Goal: Information Seeking & Learning: Check status

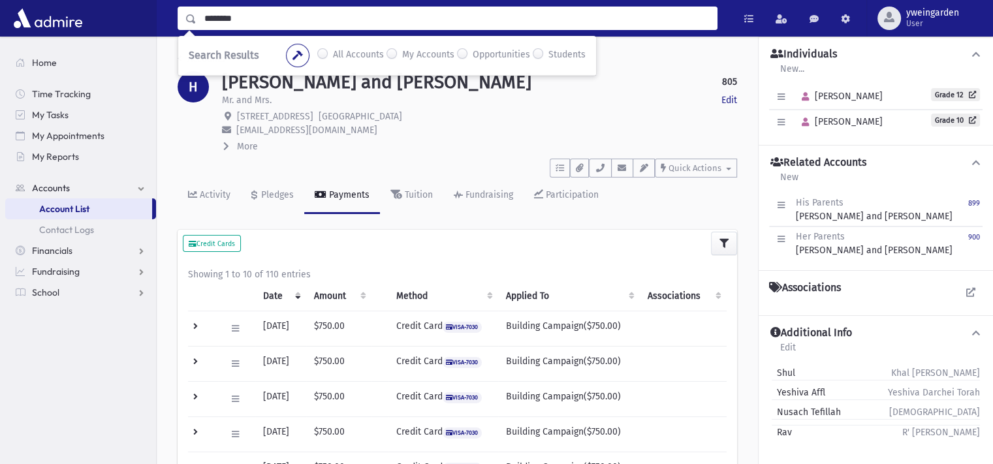
type input "********"
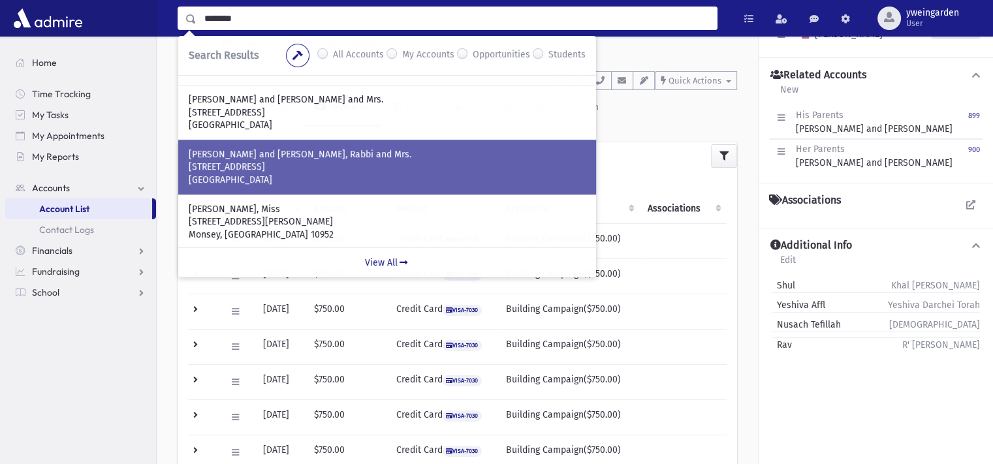
scroll to position [261, 0]
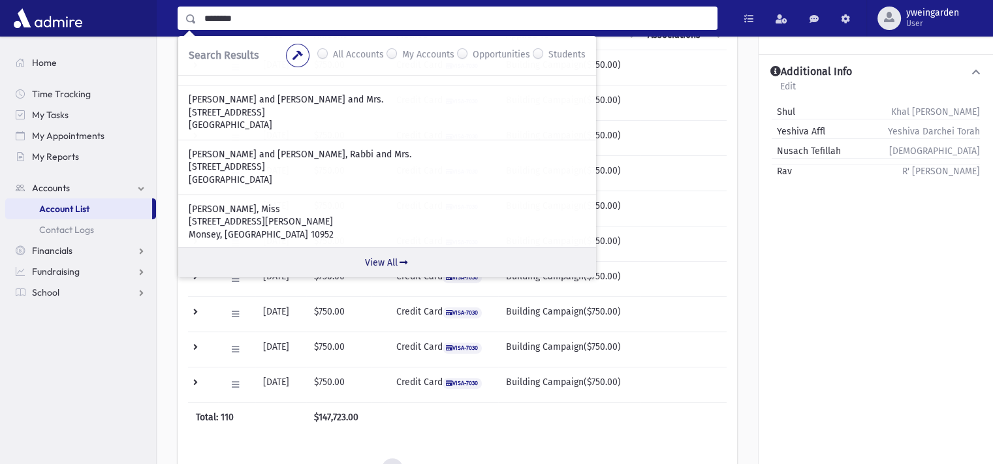
click at [377, 264] on link "View All" at bounding box center [387, 263] width 418 height 30
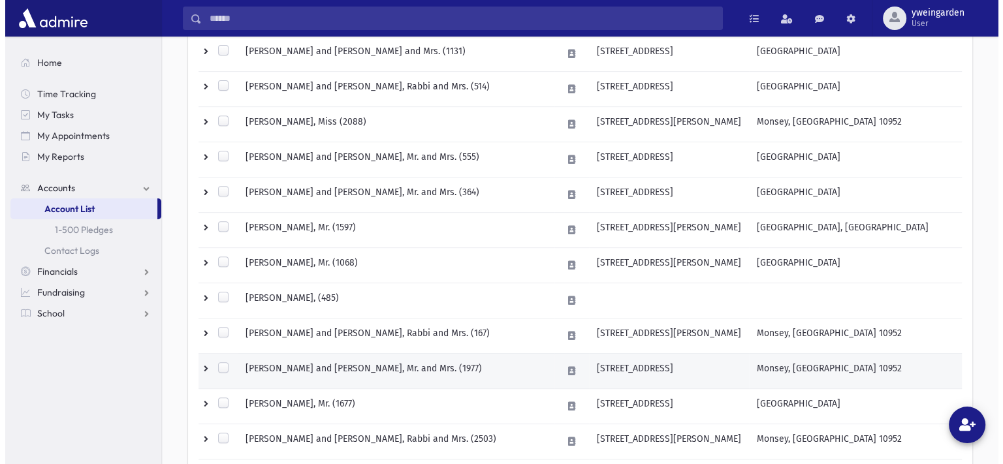
scroll to position [609, 0]
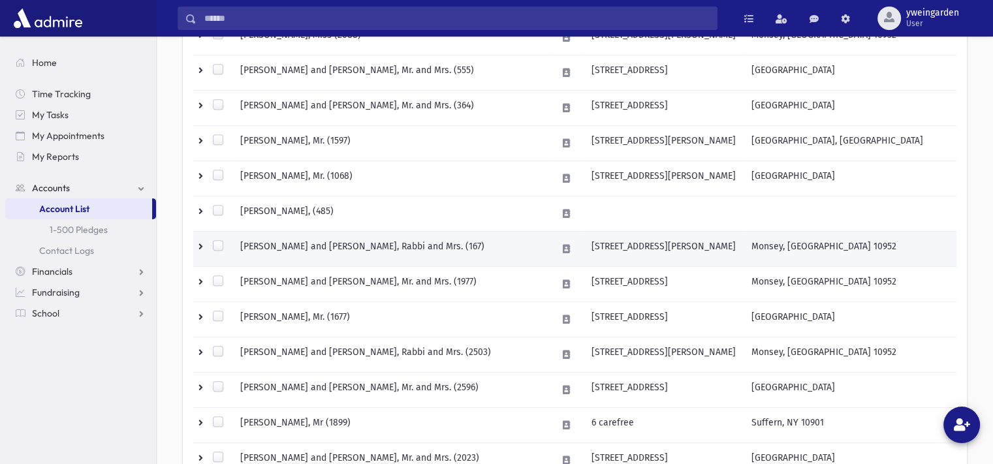
click at [408, 245] on td "GOLDBERG, Moshe and Ella, Rabbi and Mrs. (167)" at bounding box center [390, 248] width 317 height 35
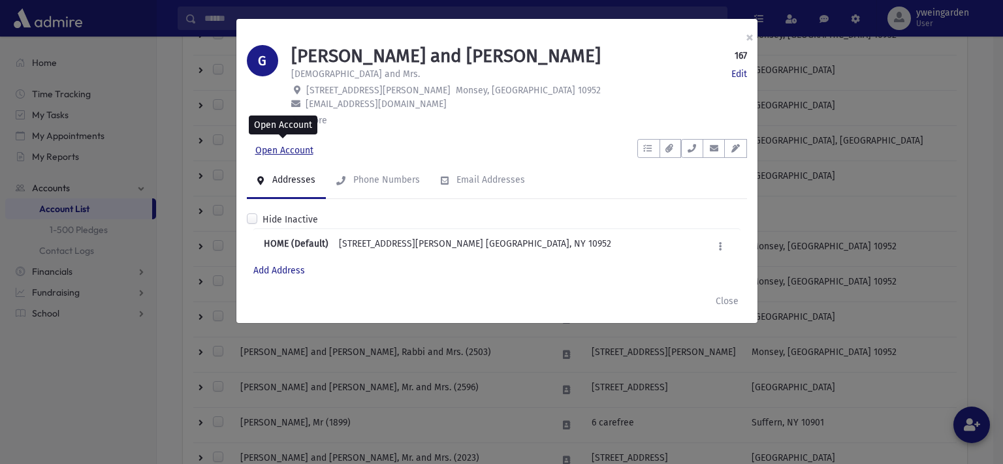
click at [302, 150] on link "Open Account" at bounding box center [284, 151] width 75 height 24
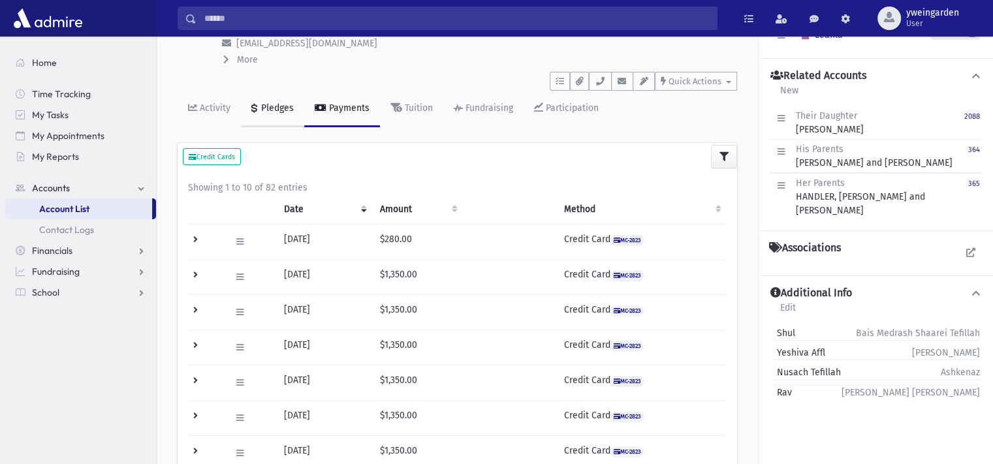
click at [273, 103] on div "Pledges" at bounding box center [276, 108] width 35 height 11
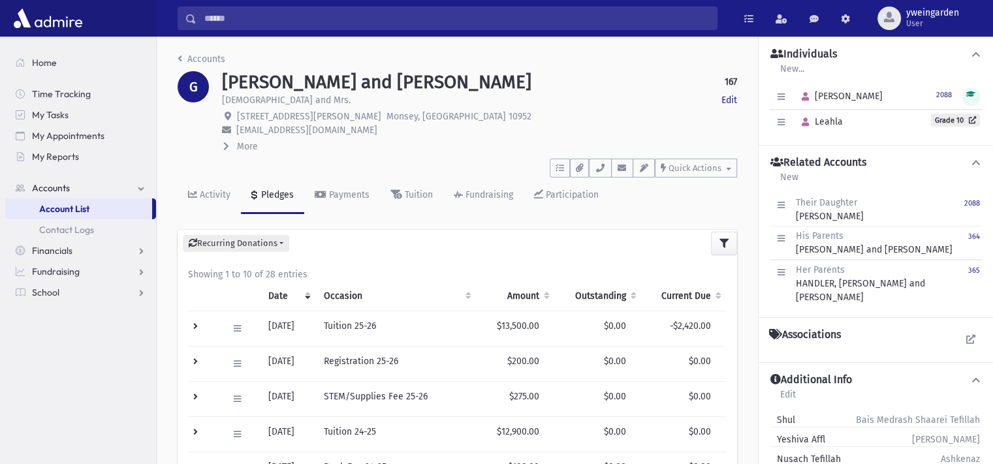
scroll to position [87, 0]
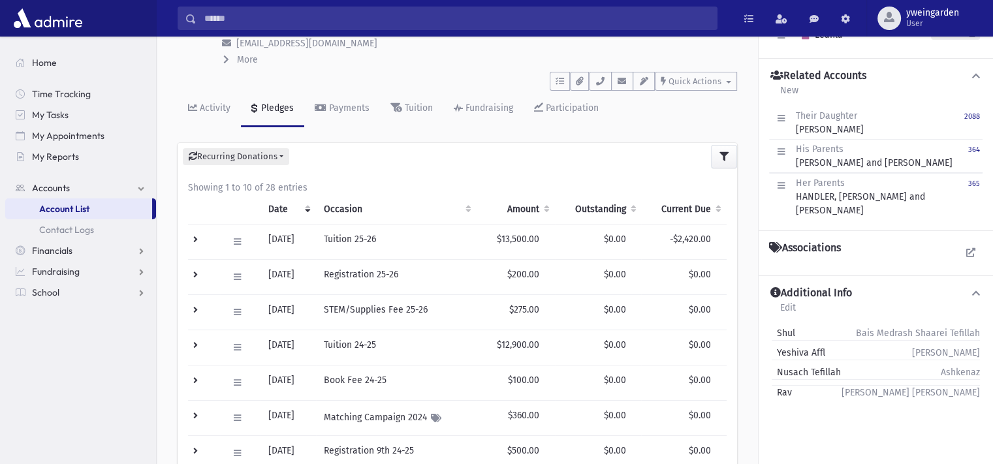
click at [193, 340] on td at bounding box center [204, 347] width 32 height 35
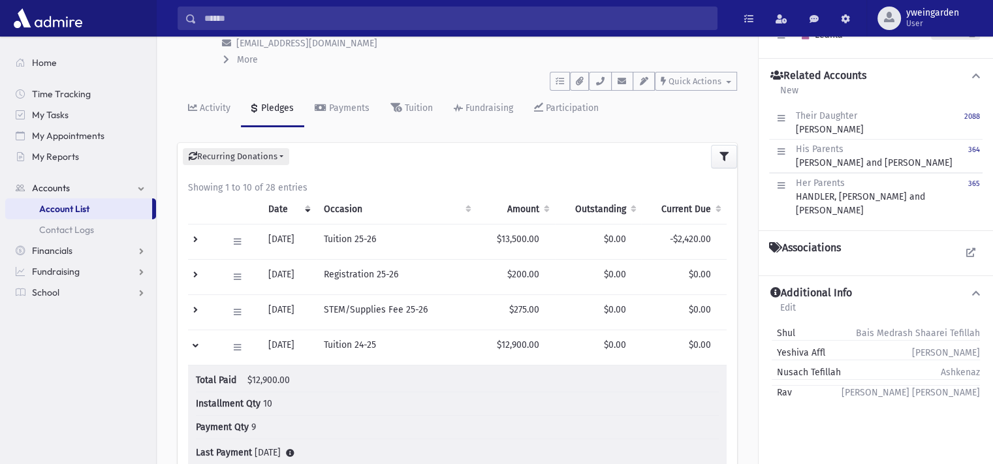
click at [193, 340] on td at bounding box center [204, 347] width 32 height 35
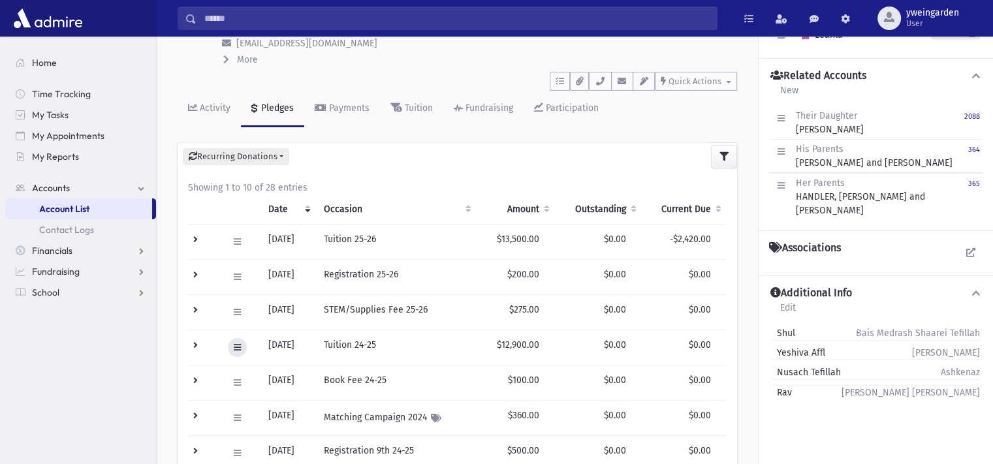
click at [239, 348] on icon at bounding box center [237, 348] width 7 height 8
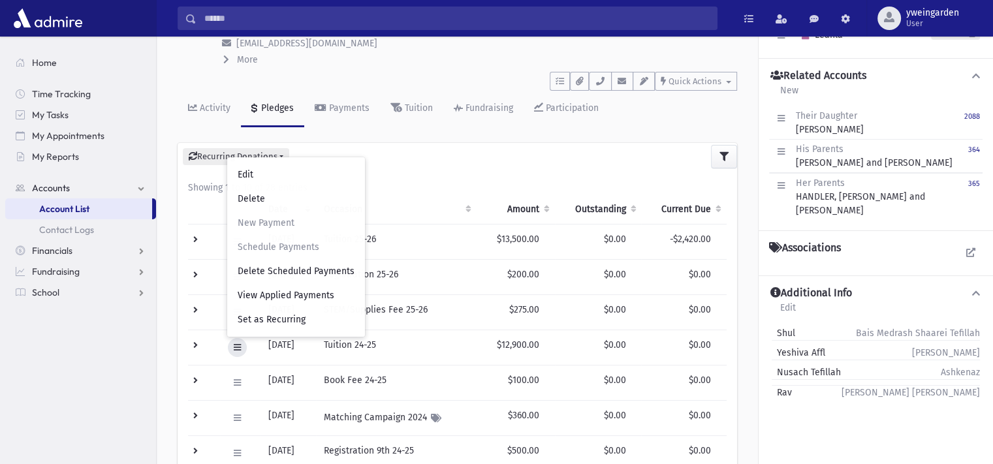
click at [239, 348] on icon at bounding box center [237, 348] width 7 height 8
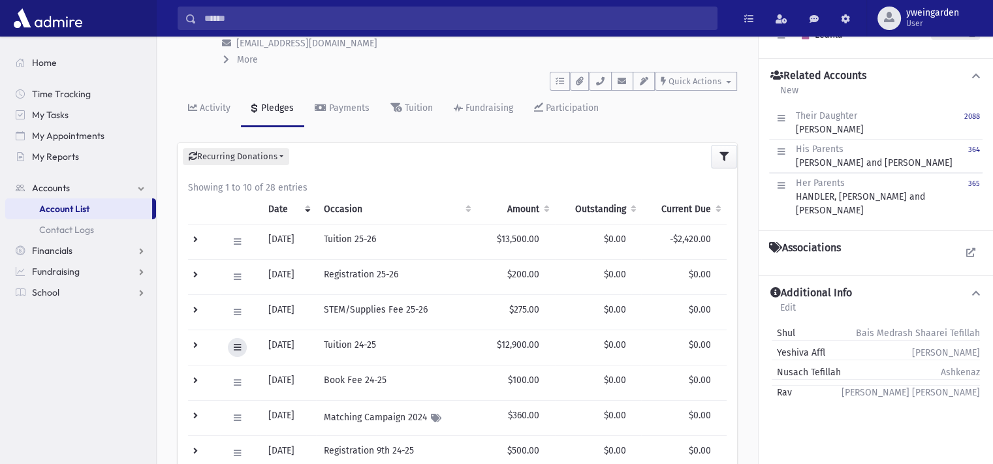
click at [239, 348] on icon at bounding box center [237, 348] width 7 height 8
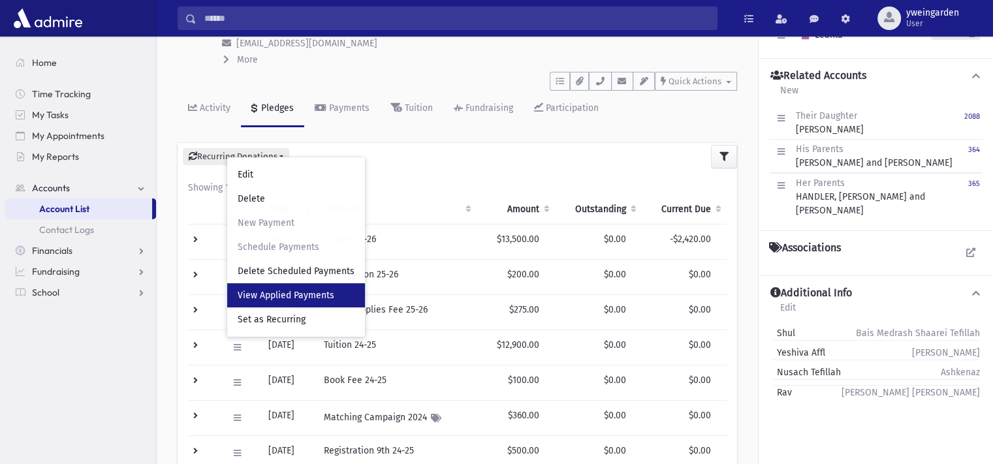
click at [257, 298] on span "View Applied Payments" at bounding box center [286, 295] width 97 height 11
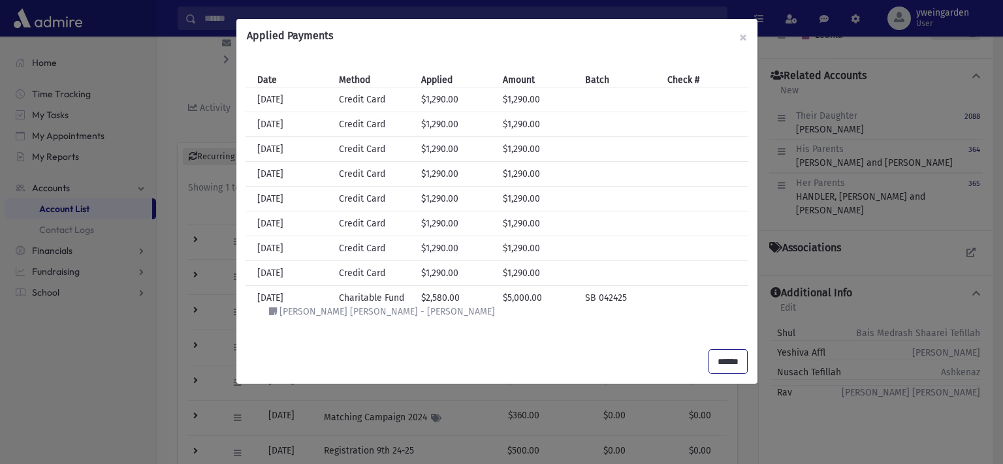
click at [721, 361] on input "******" at bounding box center [728, 362] width 38 height 24
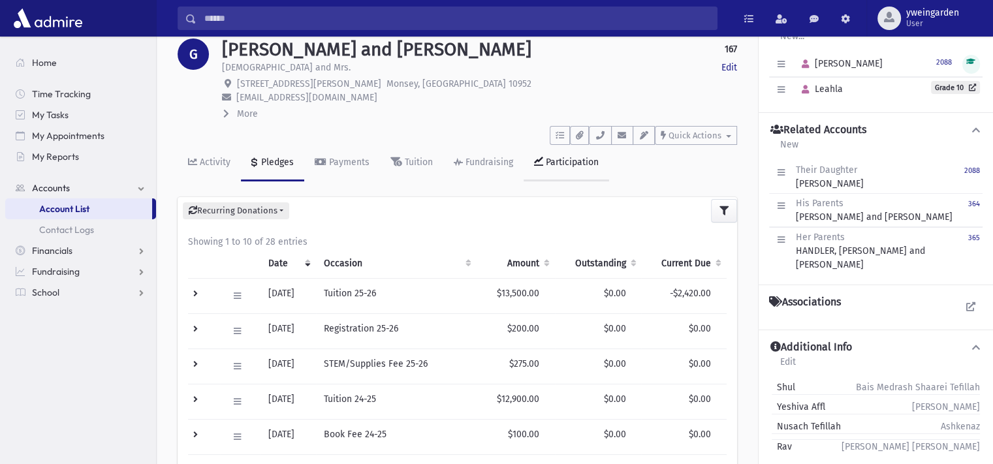
scroll to position [0, 0]
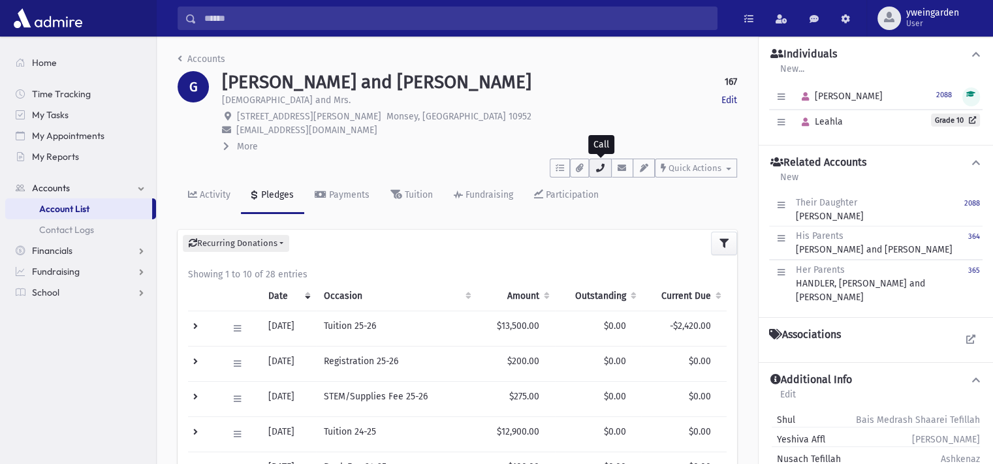
click at [602, 161] on button "button" at bounding box center [600, 168] width 22 height 19
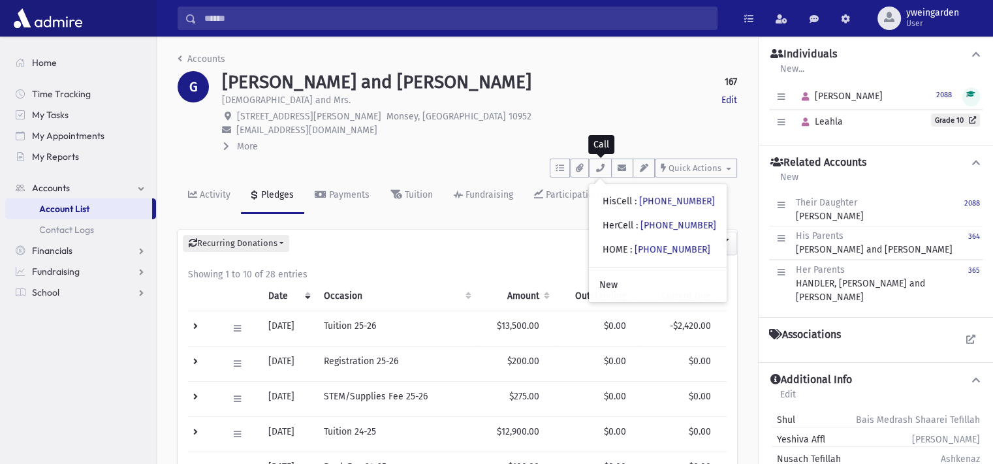
click at [191, 321] on td at bounding box center [204, 328] width 32 height 35
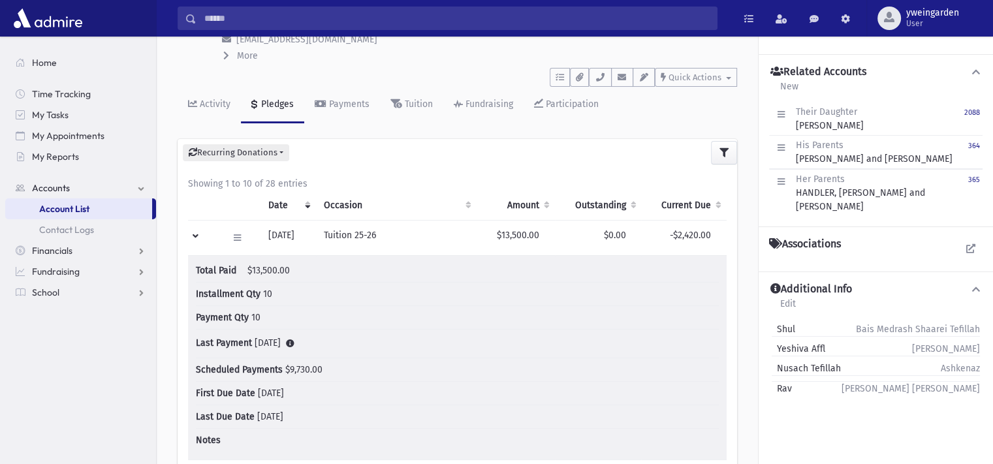
scroll to position [87, 0]
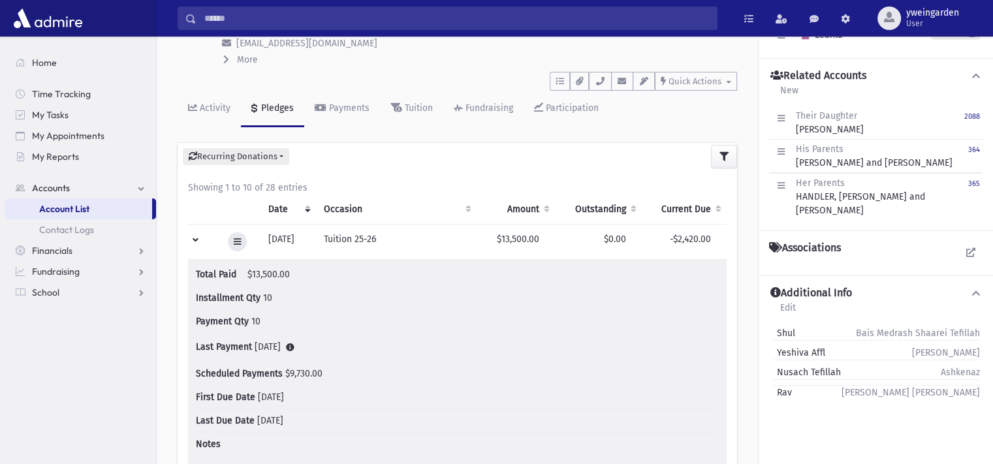
click at [240, 245] on button at bounding box center [237, 241] width 19 height 19
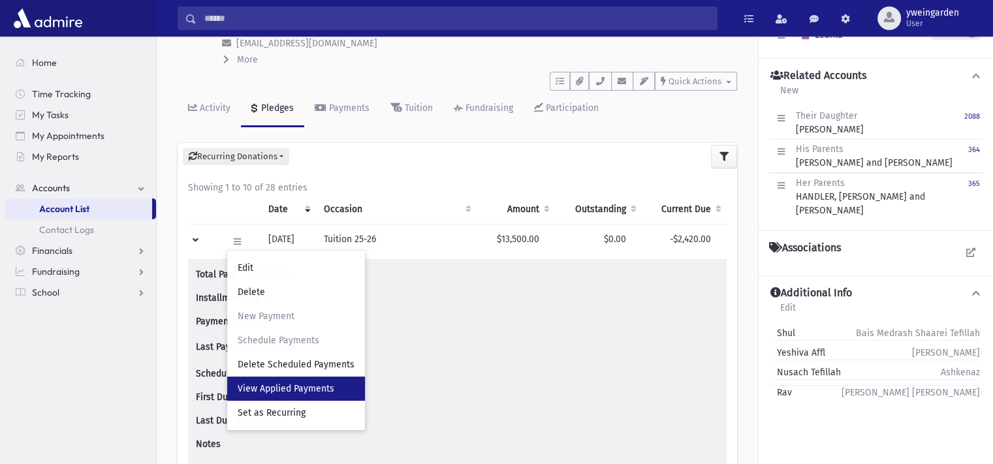
click at [272, 391] on span "View Applied Payments" at bounding box center [286, 388] width 97 height 11
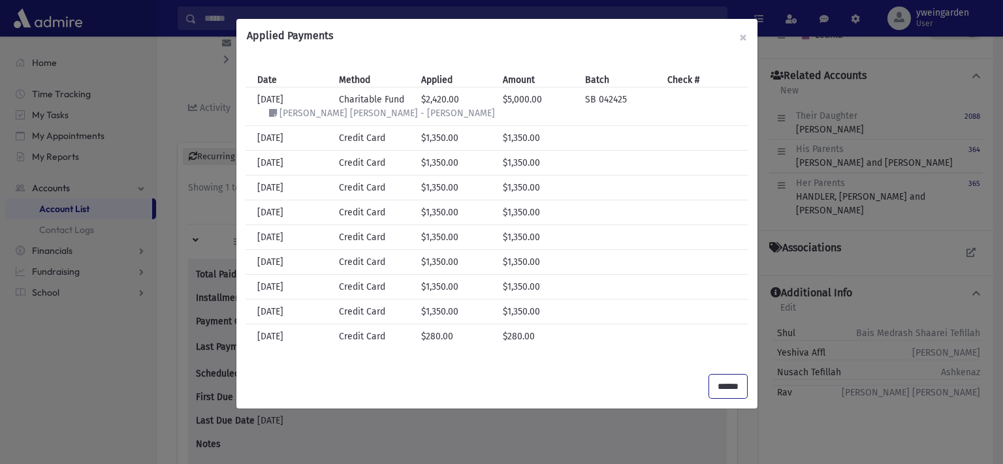
click at [728, 383] on input "******" at bounding box center [728, 387] width 38 height 24
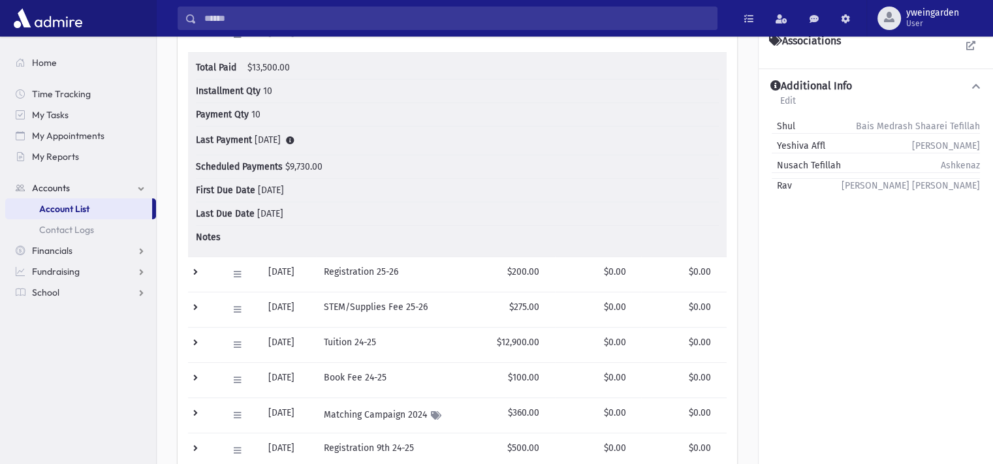
scroll to position [348, 0]
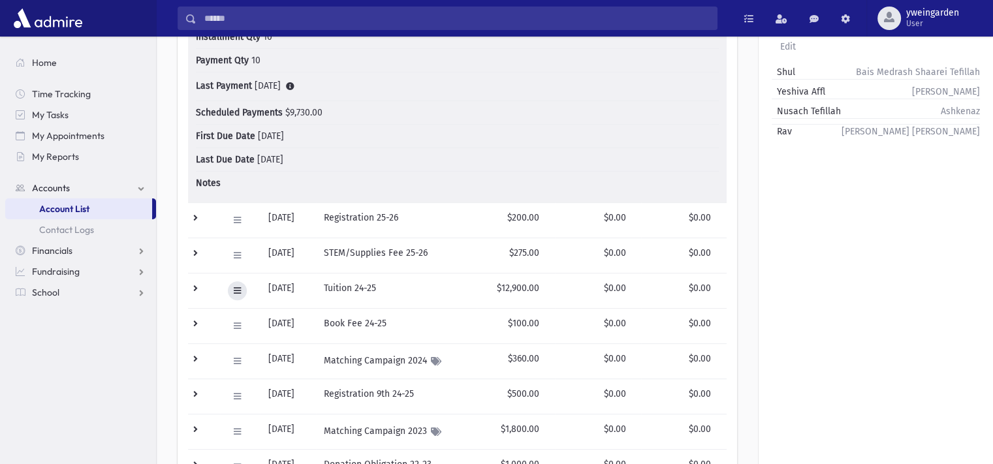
click at [235, 289] on icon at bounding box center [237, 291] width 7 height 8
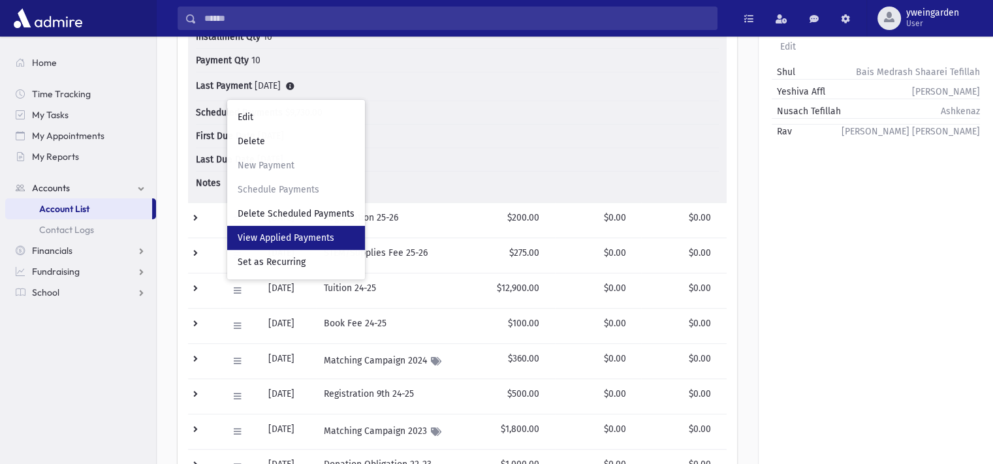
click at [278, 232] on span "View Applied Payments" at bounding box center [286, 237] width 97 height 11
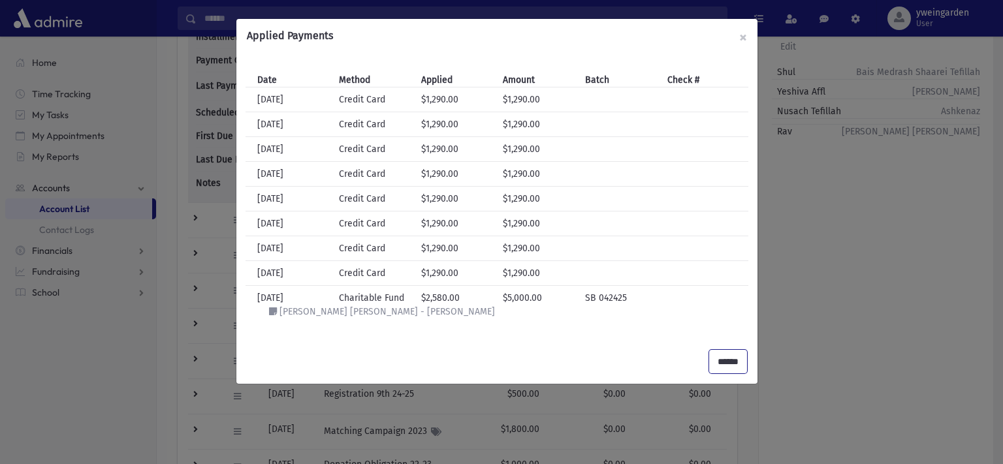
click at [726, 364] on input "******" at bounding box center [728, 362] width 38 height 24
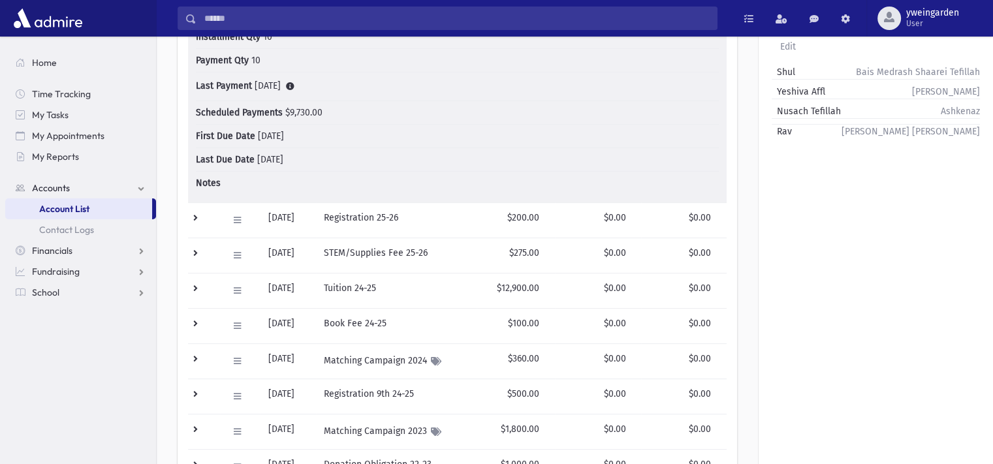
click at [194, 353] on td at bounding box center [204, 361] width 32 height 35
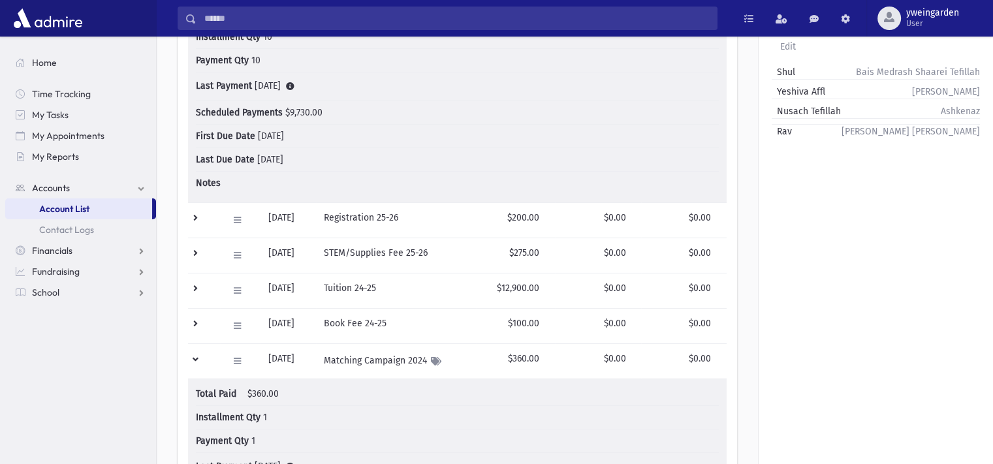
click at [202, 353] on td at bounding box center [204, 361] width 32 height 35
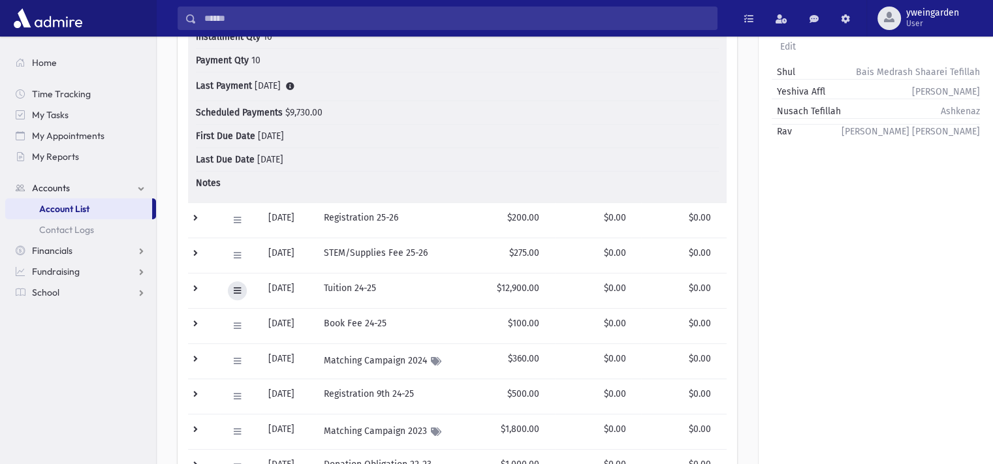
click at [238, 287] on icon at bounding box center [237, 291] width 7 height 8
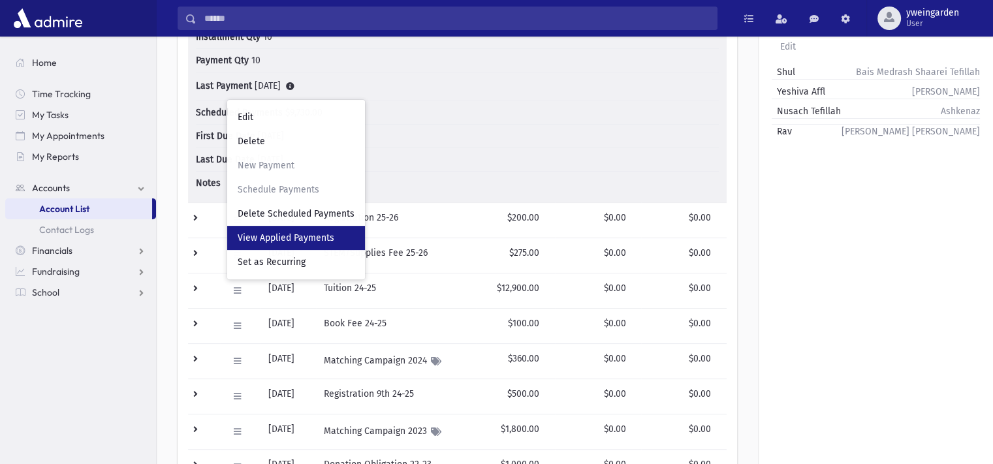
click at [285, 243] on link "View Applied Payments" at bounding box center [296, 238] width 138 height 24
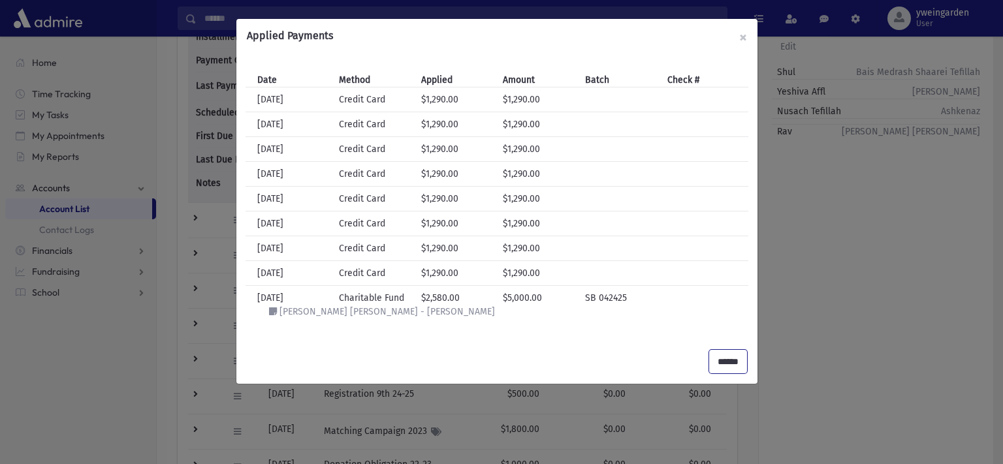
click at [729, 350] on input "******" at bounding box center [728, 362] width 38 height 24
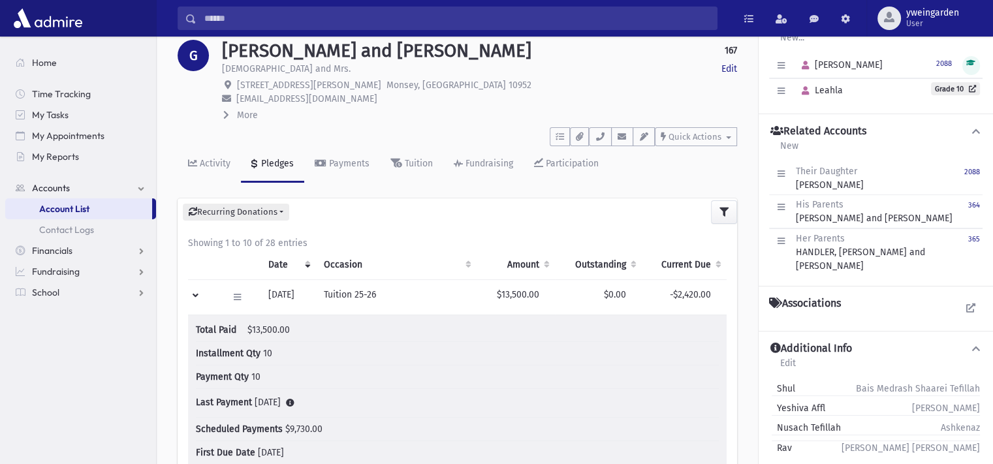
scroll to position [0, 0]
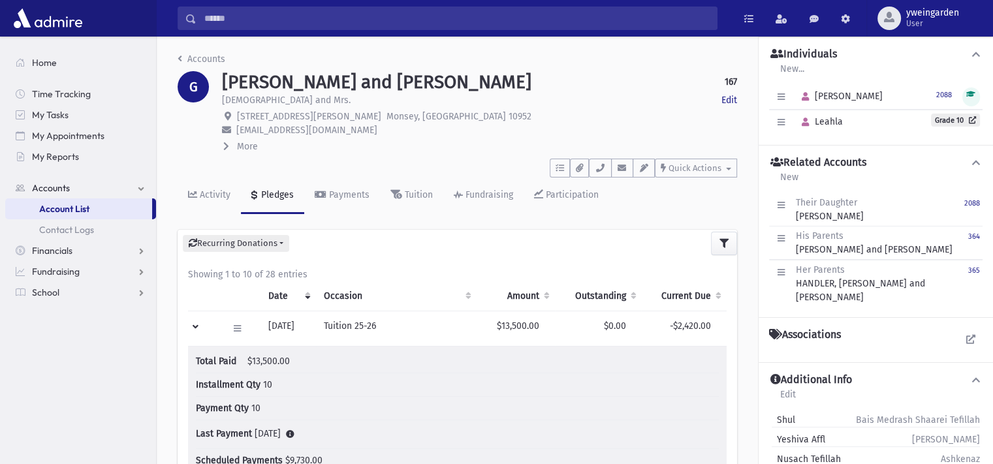
click at [982, 272] on div "Edit Delete Her Parents HANDLER, Yossi and Rochel 365" at bounding box center [876, 283] width 214 height 47
click at [981, 271] on div "Edit Delete Her Parents HANDLER, Yossi and Rochel 365" at bounding box center [876, 283] width 214 height 47
click at [974, 268] on small "365" at bounding box center [975, 270] width 12 height 8
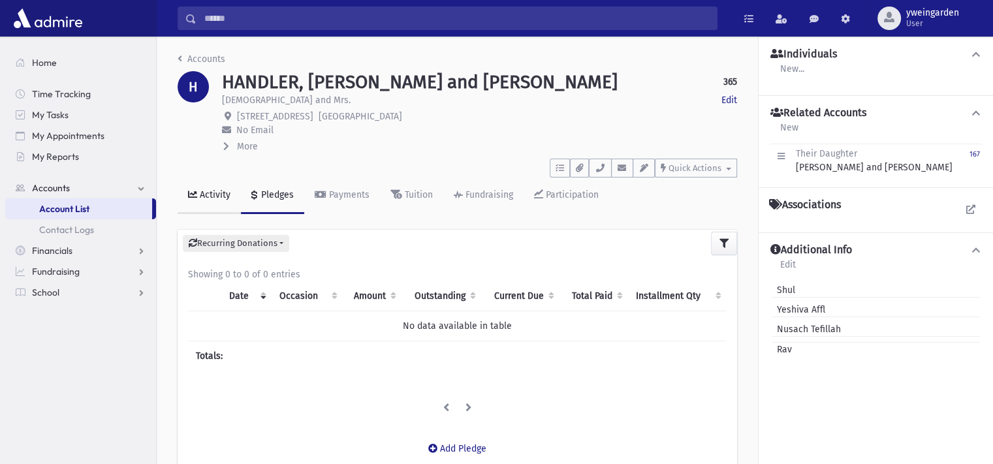
click at [184, 193] on link "Activity" at bounding box center [209, 196] width 63 height 37
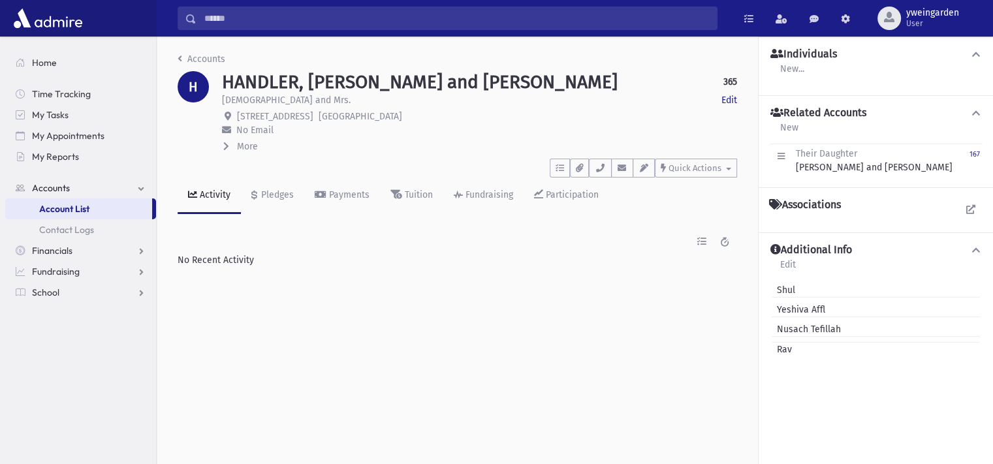
click at [240, 142] on span "More" at bounding box center [247, 146] width 21 height 11
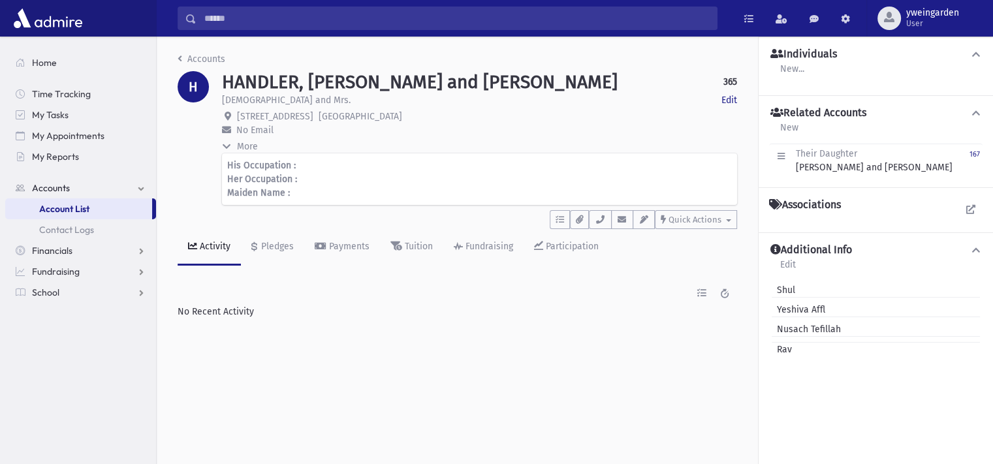
click at [242, 143] on span "More" at bounding box center [247, 146] width 21 height 11
